Goal: Task Accomplishment & Management: Manage account settings

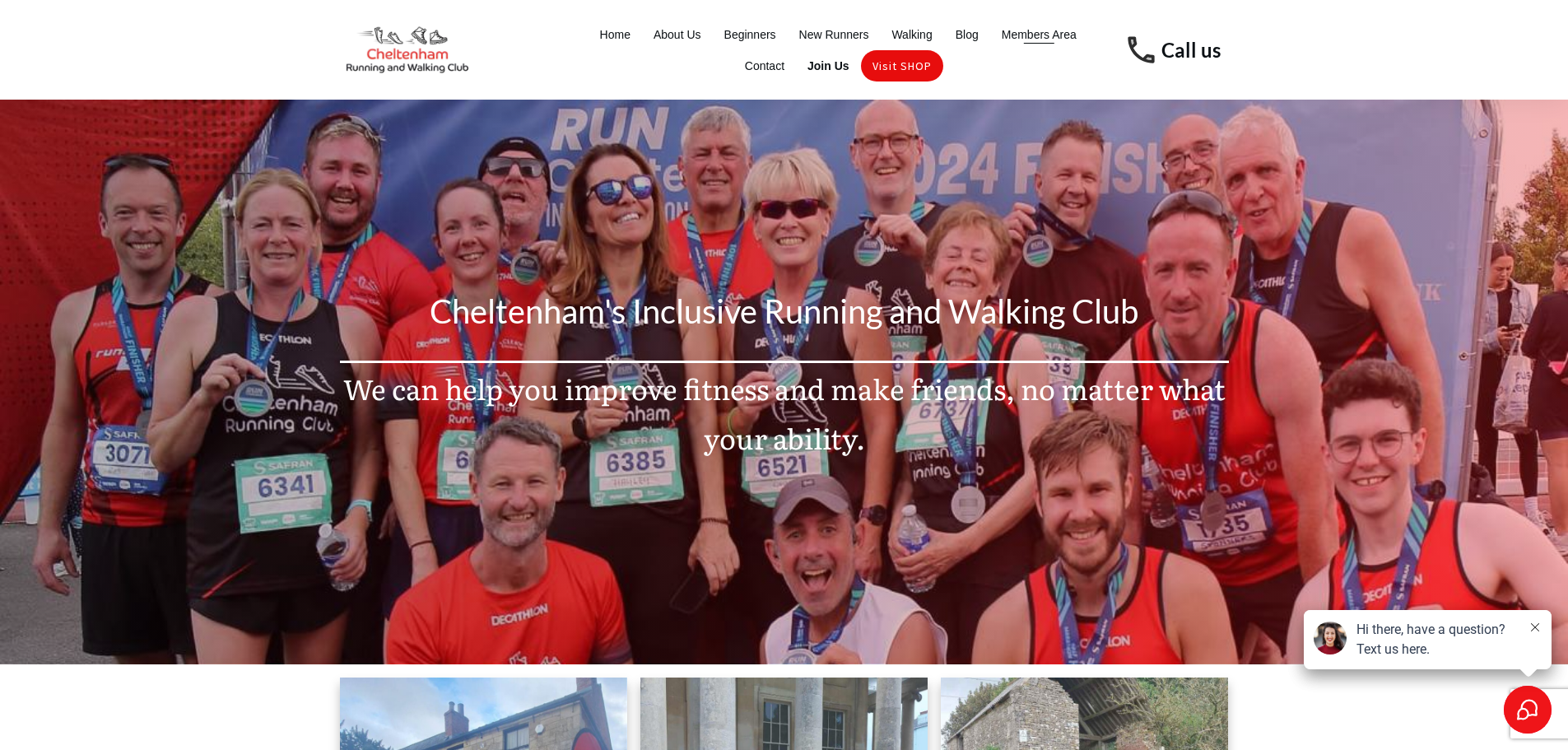
click at [1038, 34] on span "Members Area" at bounding box center [1039, 34] width 75 height 23
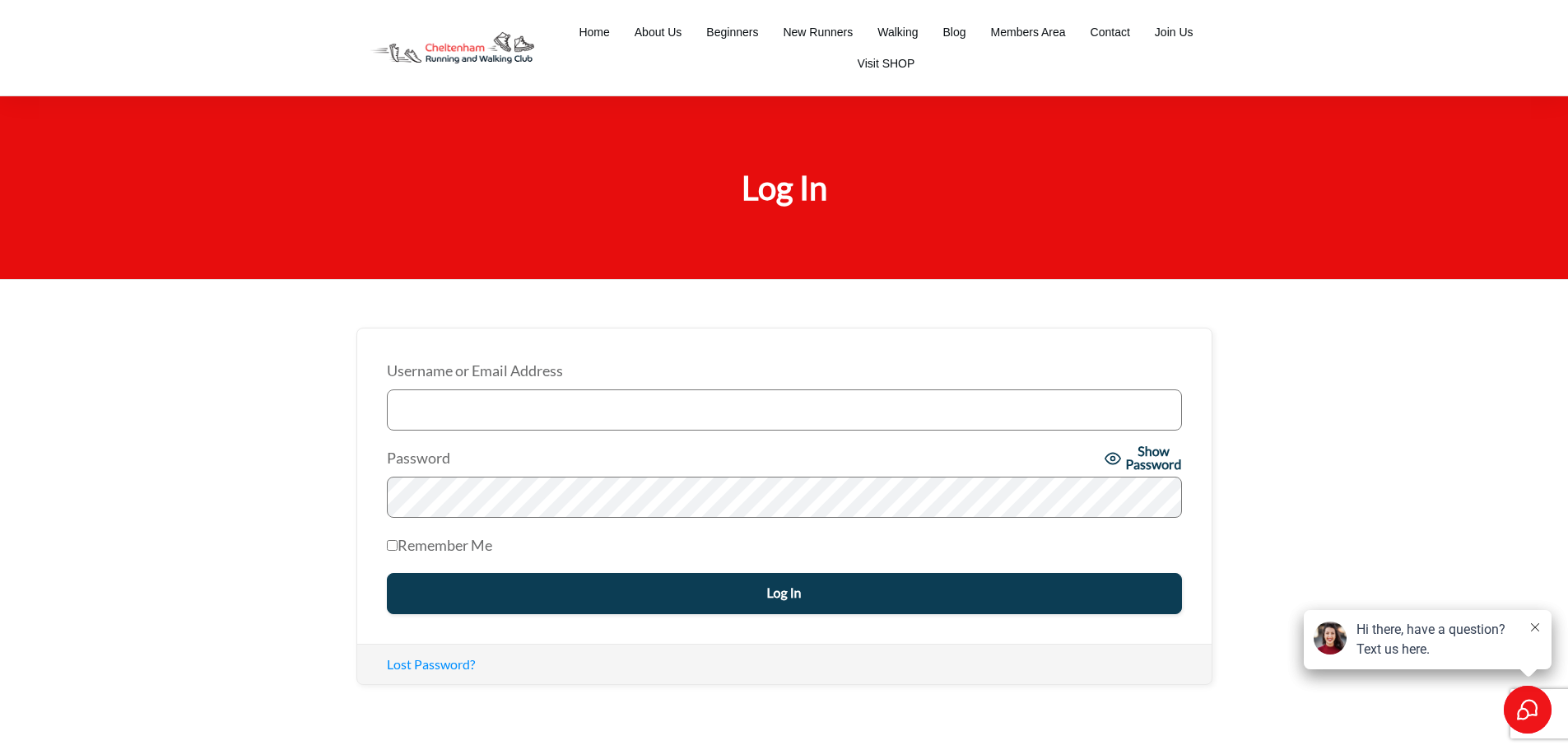
click at [504, 397] on input "Username or Email Address" at bounding box center [784, 410] width 795 height 42
type input "timothy@chewedleashphotography.com"
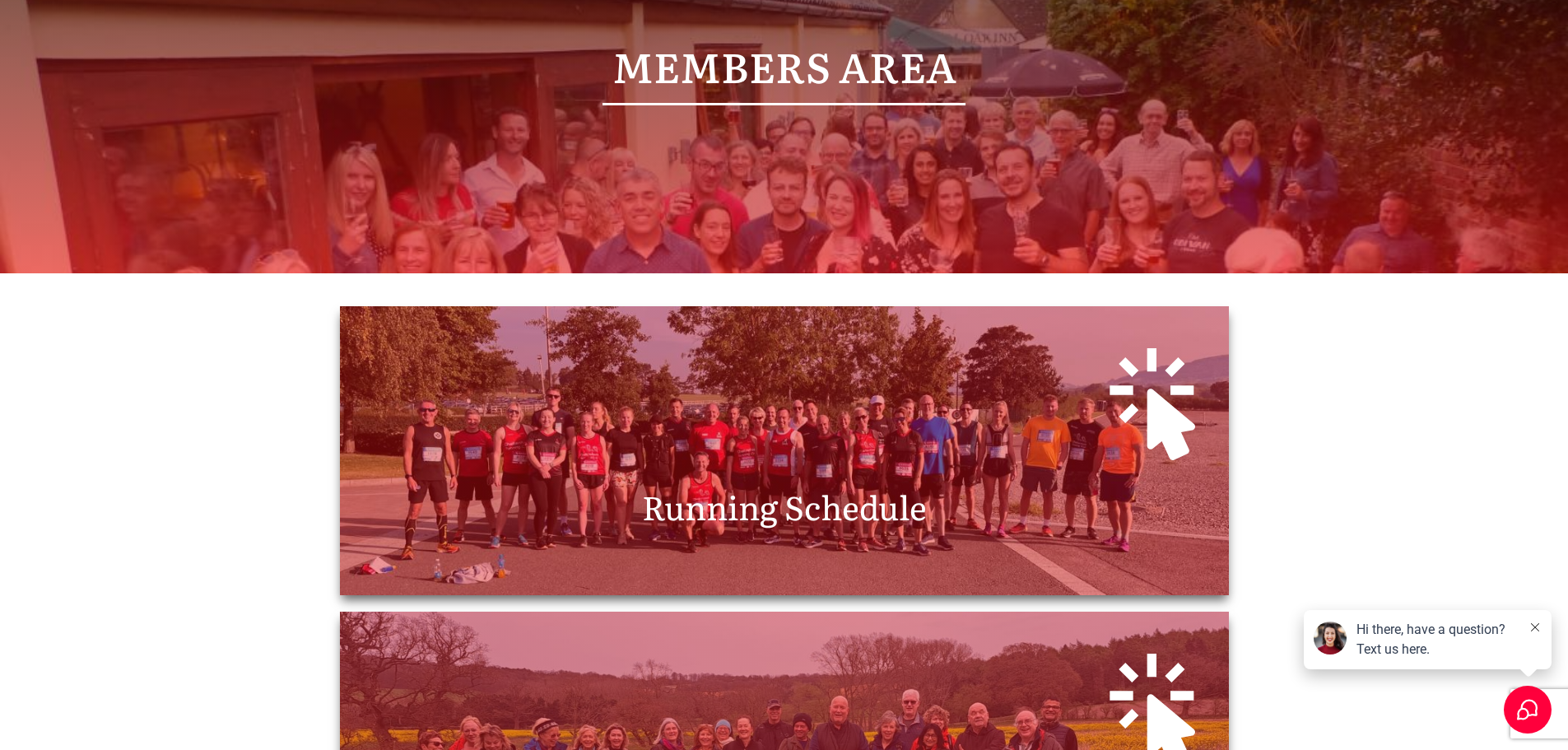
scroll to position [494, 0]
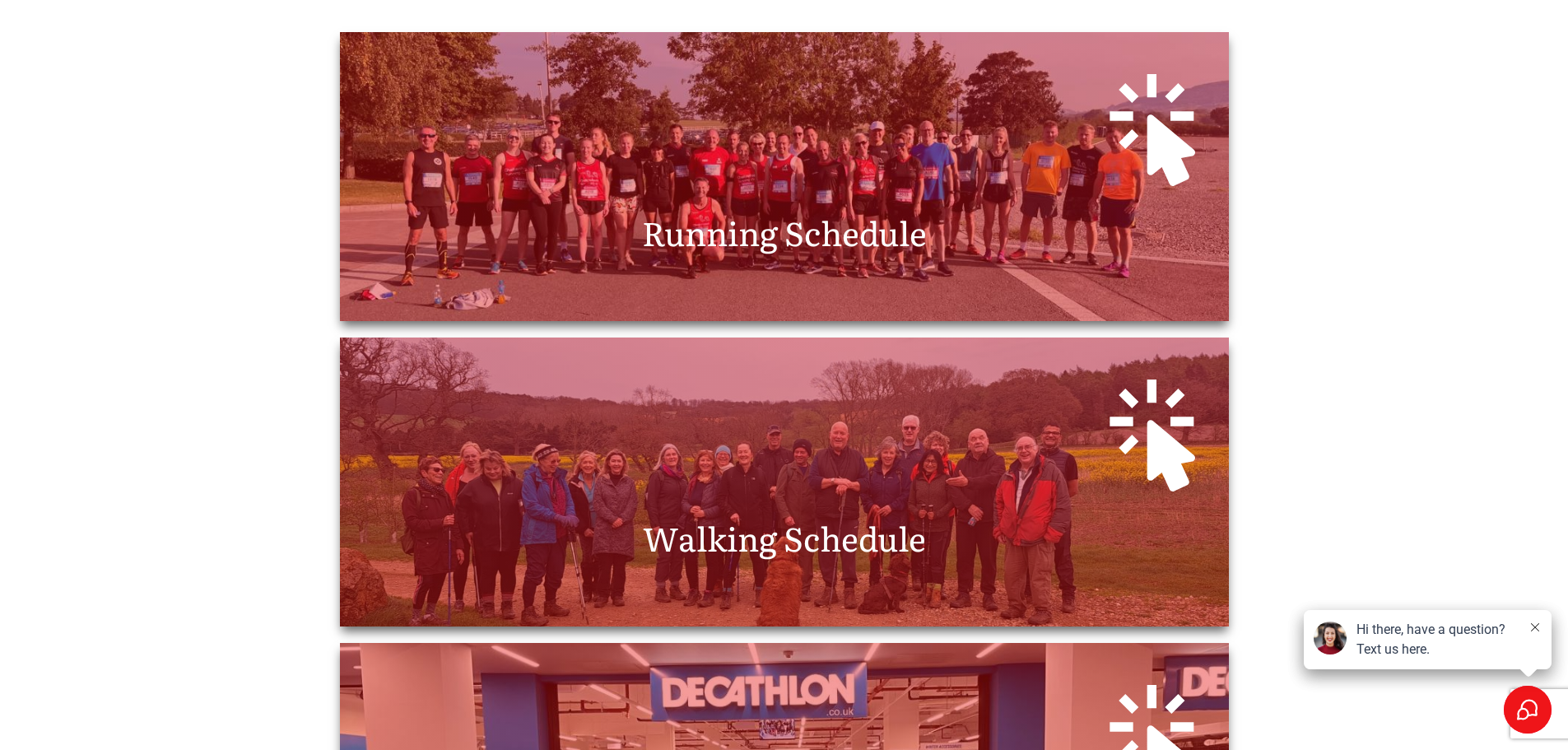
click at [791, 192] on div at bounding box center [784, 125] width 856 height 154
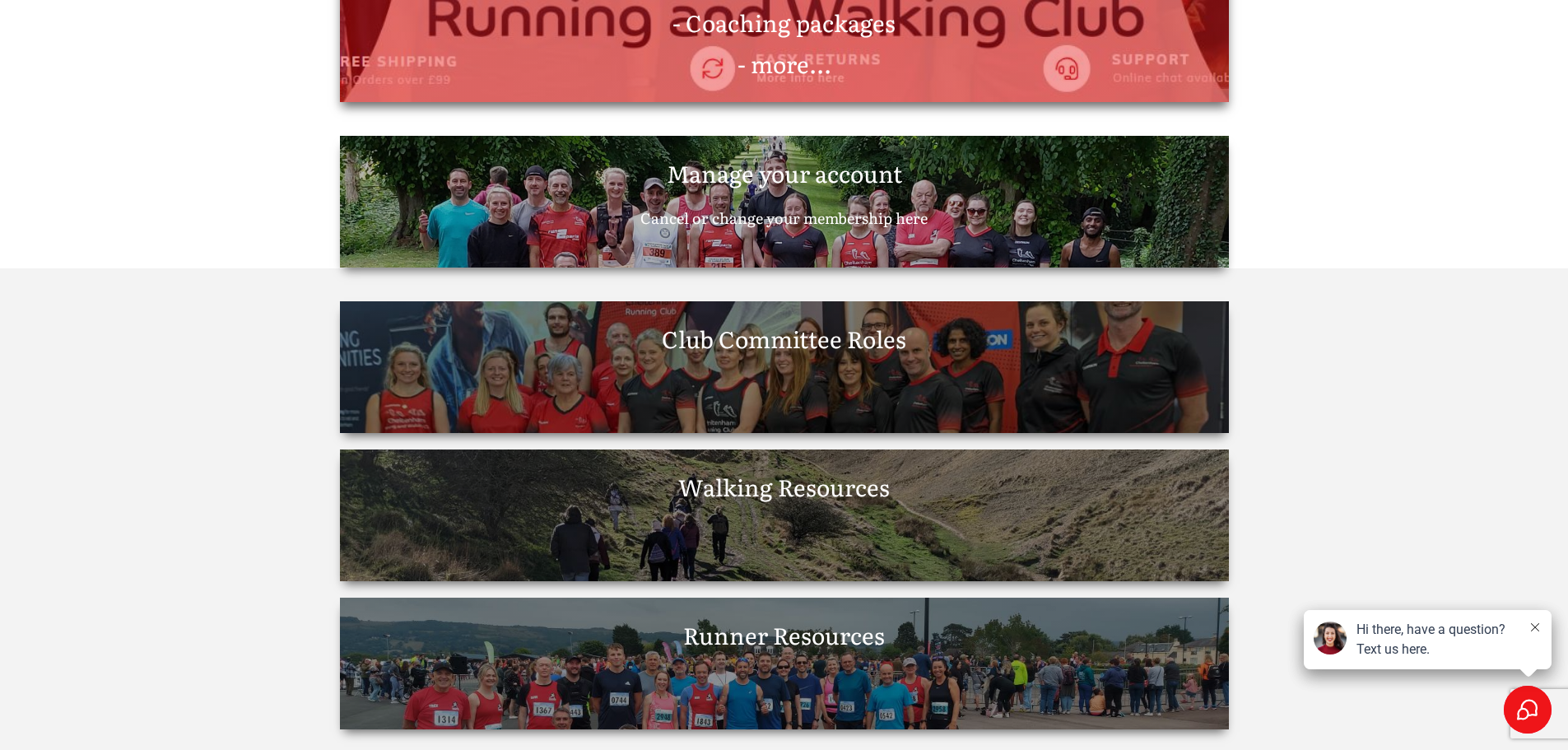
scroll to position [2305, 0]
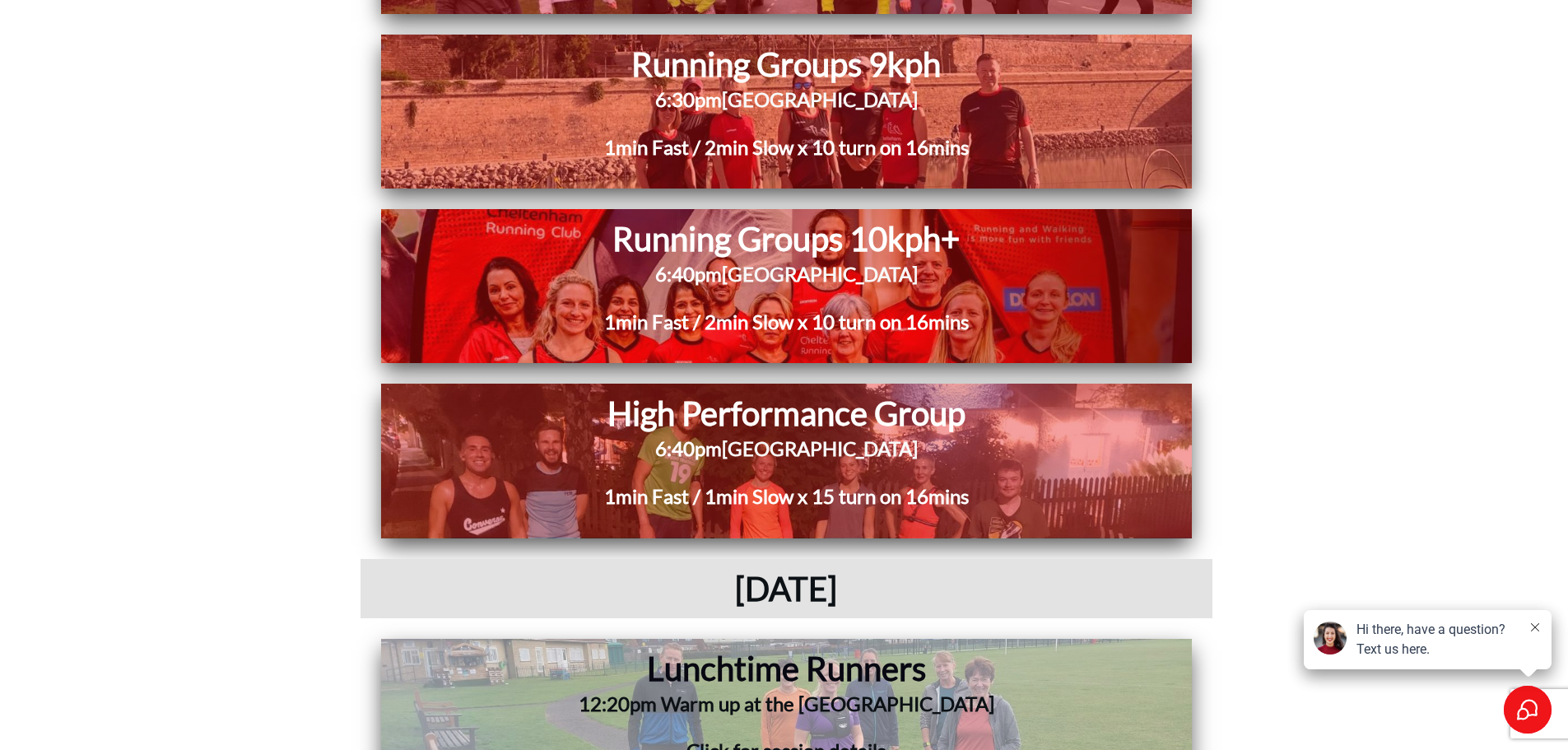
scroll to position [2963, 0]
